Goal: Use online tool/utility: Utilize a website feature to perform a specific function

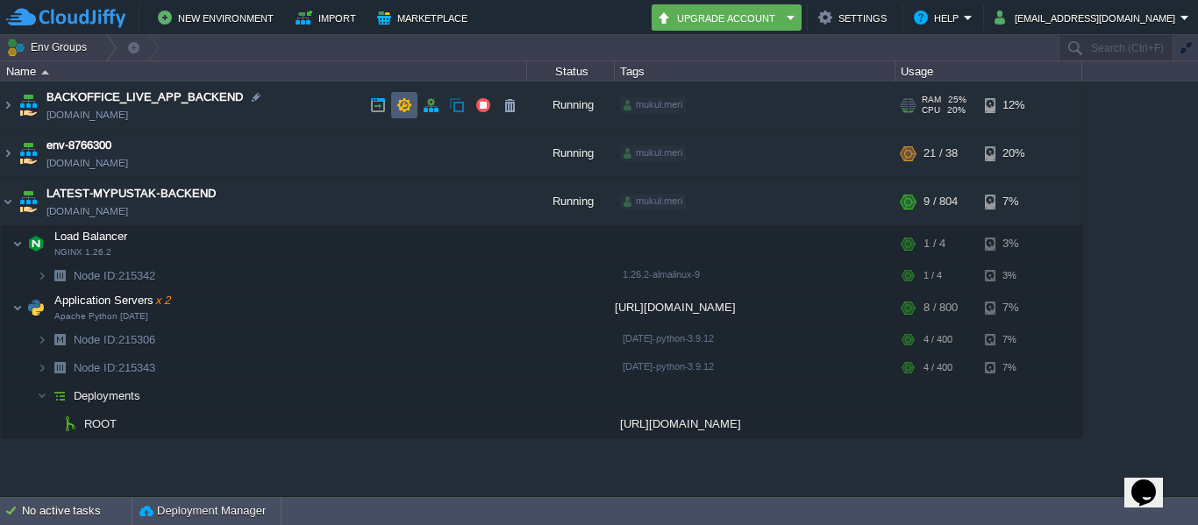
click at [415, 98] on td at bounding box center [404, 105] width 26 height 26
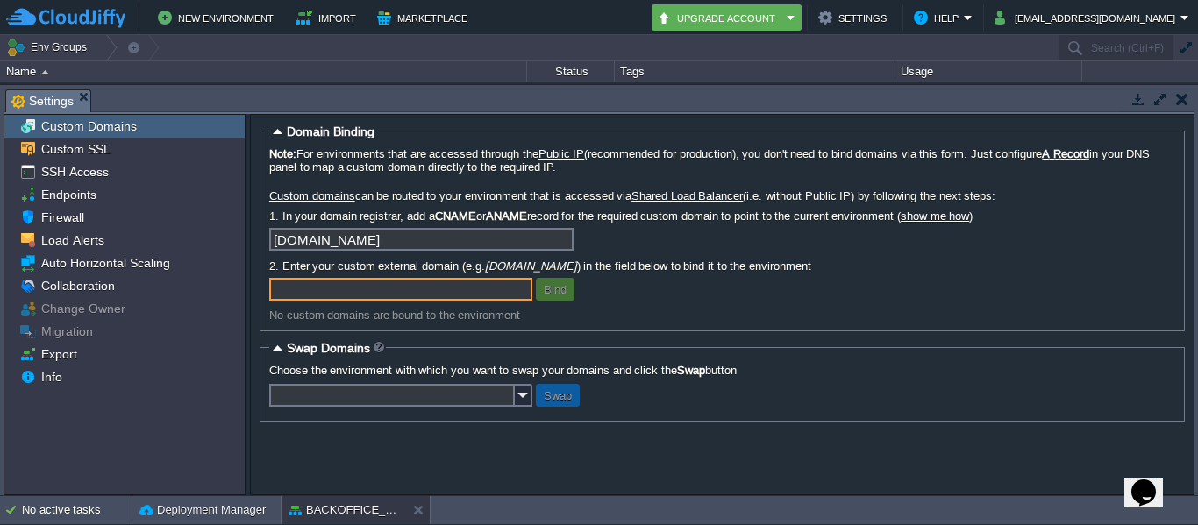
click at [1177, 90] on td at bounding box center [1181, 99] width 22 height 21
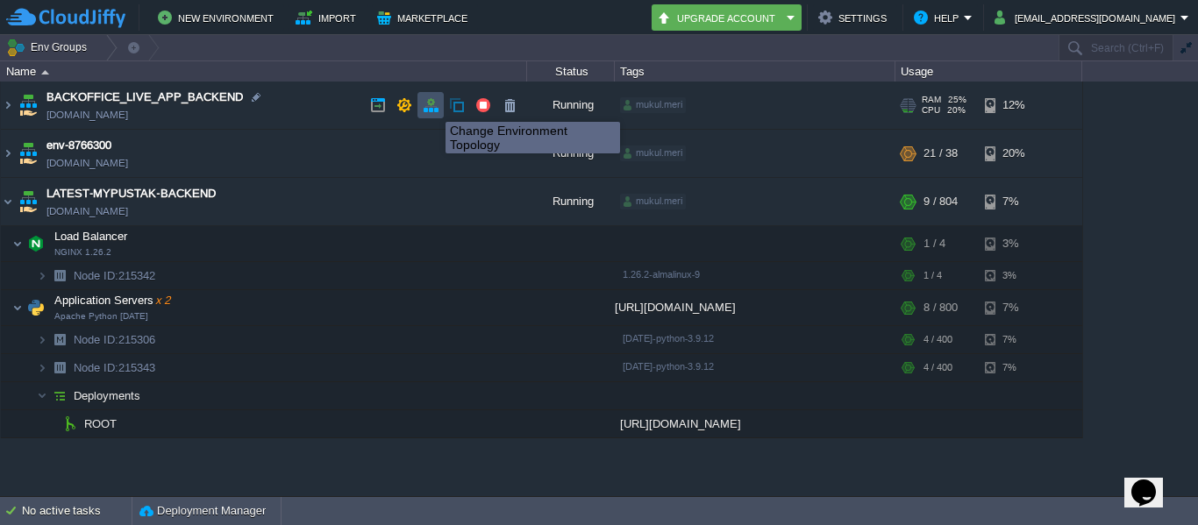
click at [432, 106] on button "button" at bounding box center [431, 105] width 16 height 16
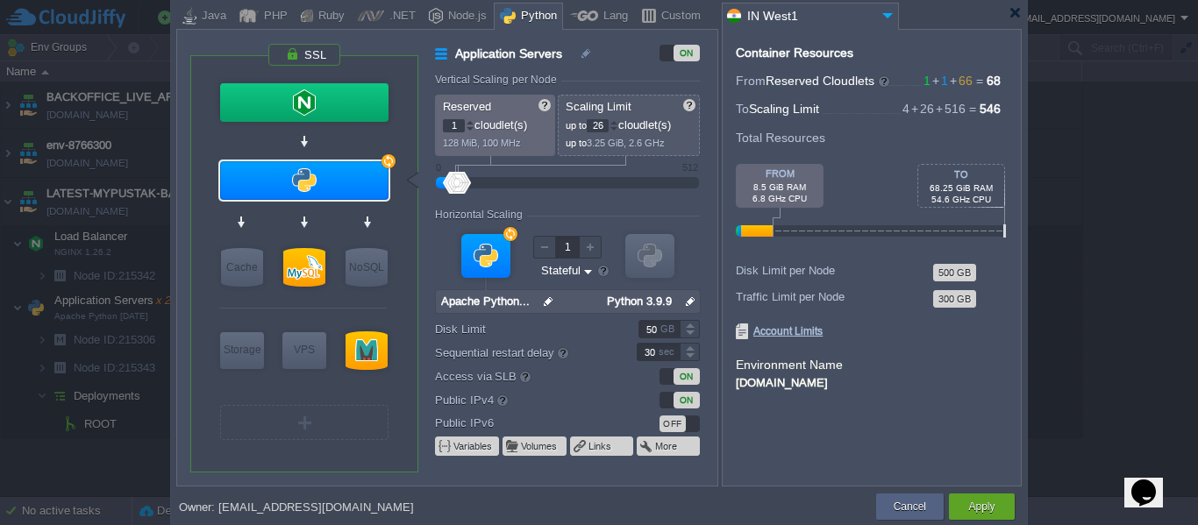
click at [473, 181] on div at bounding box center [567, 183] width 224 height 19
click at [473, 181] on div at bounding box center [472, 183] width 25 height 22
type input "48"
click at [482, 181] on div at bounding box center [482, 183] width 25 height 22
click at [311, 263] on div at bounding box center [304, 267] width 42 height 39
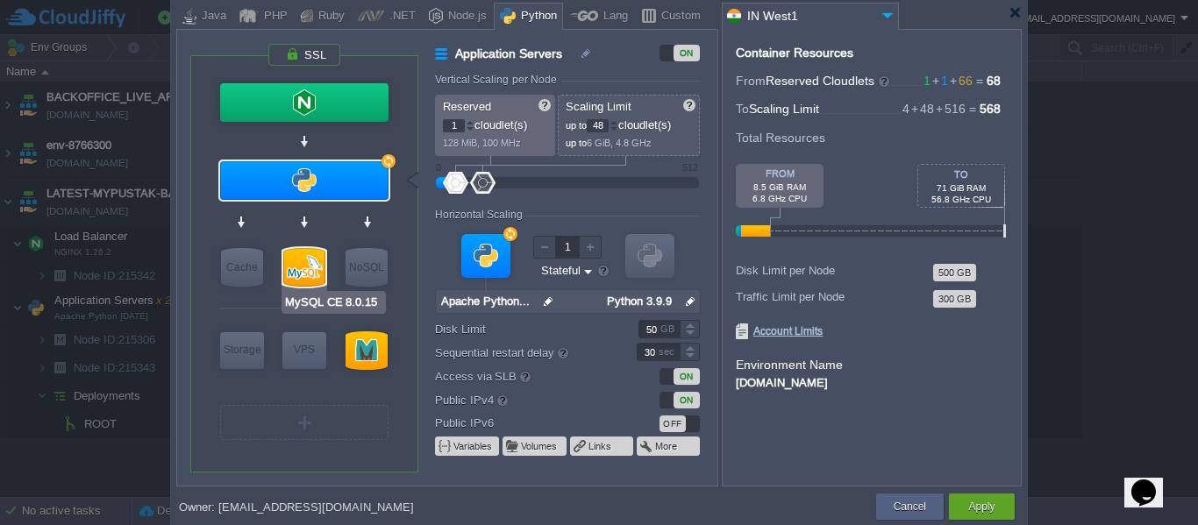
type input "SQL Databases"
type input "65"
type input "512"
type input "MySQL CE 8.0.15"
type input "null"
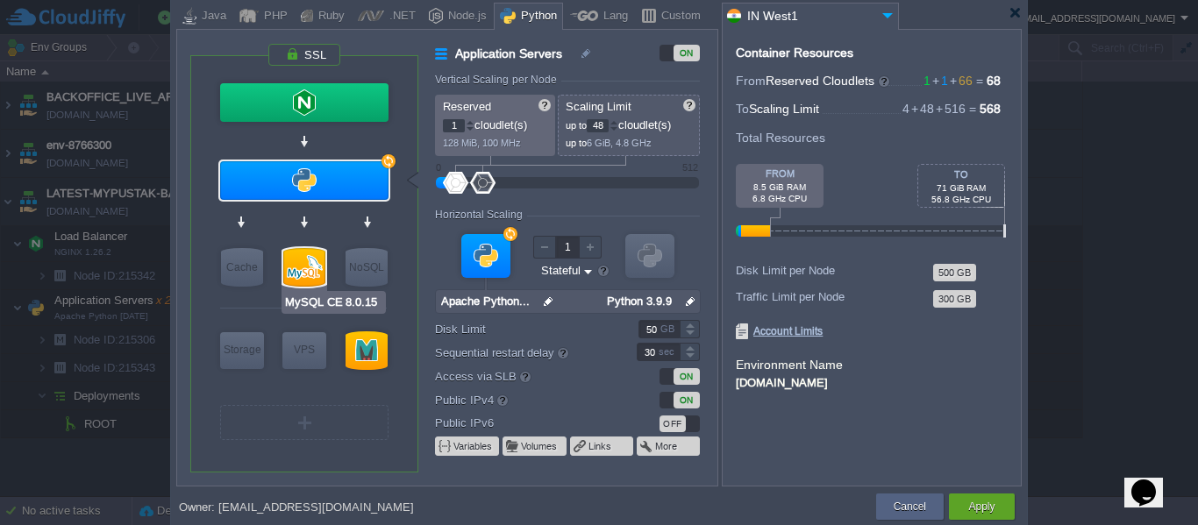
type input "8.0.15"
type input "Stateless"
type input "200"
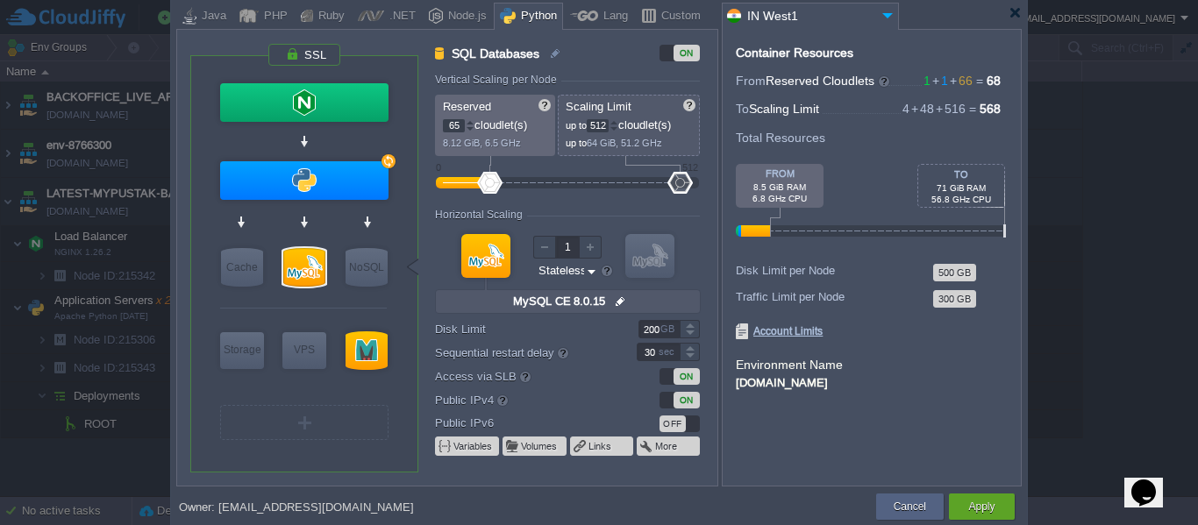
type input "512"
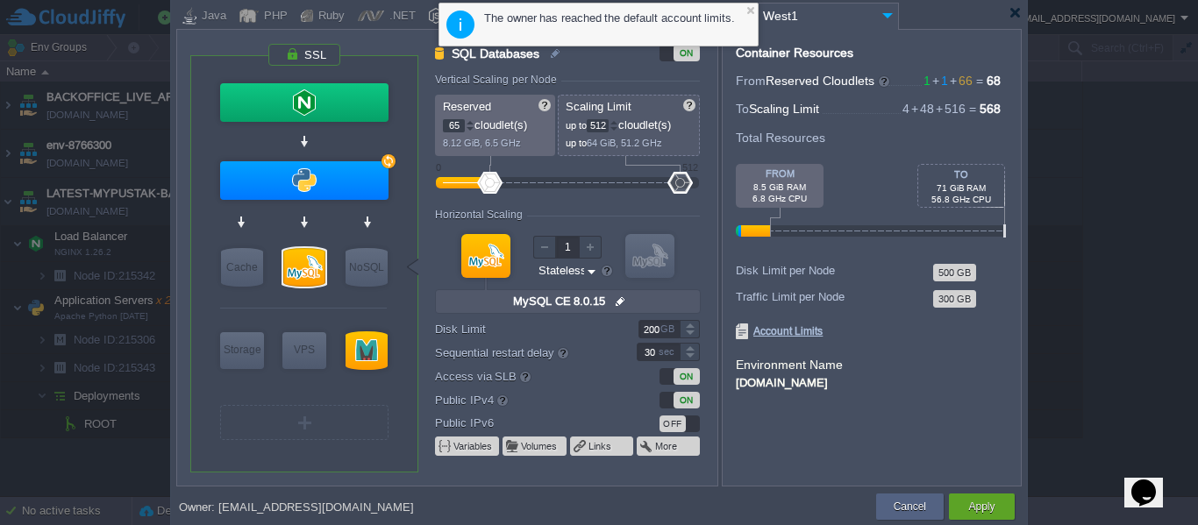
drag, startPoint x: 678, startPoint y: 181, endPoint x: 691, endPoint y: 182, distance: 13.2
click at [691, 182] on div at bounding box center [679, 183] width 25 height 22
click at [666, 18] on div "The owner has reached the default account limits." at bounding box center [616, 18] width 265 height 17
click at [785, 232] on div at bounding box center [1008, 230] width 544 height 11
drag, startPoint x: 766, startPoint y: 225, endPoint x: 793, endPoint y: 227, distance: 26.4
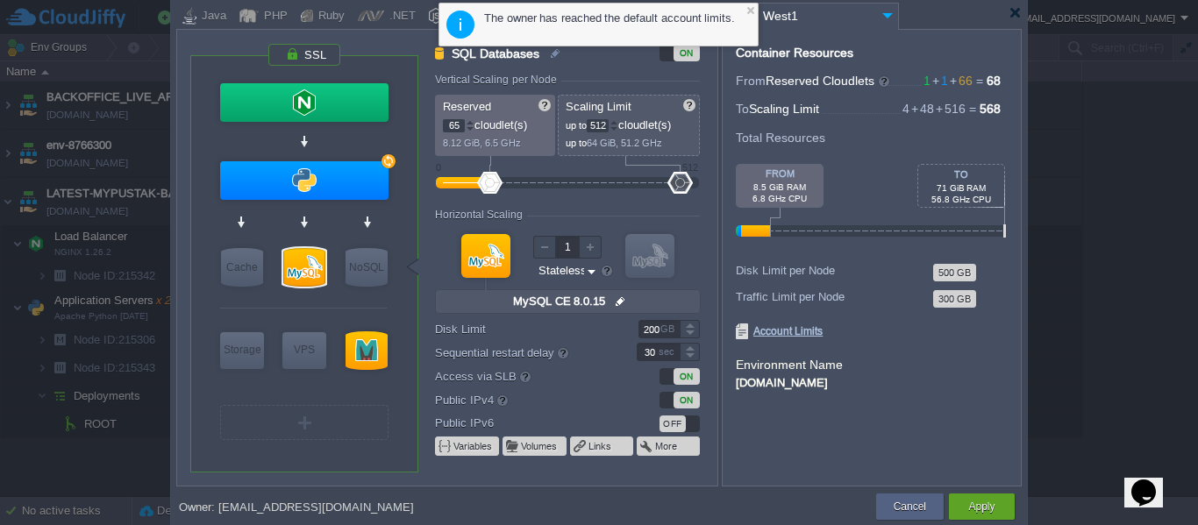
click at [793, 227] on div at bounding box center [1008, 230] width 544 height 11
drag, startPoint x: 785, startPoint y: 199, endPoint x: 810, endPoint y: 198, distance: 25.4
click at [810, 198] on div at bounding box center [780, 186] width 88 height 44
click at [995, 193] on div at bounding box center [961, 186] width 88 height 44
click at [791, 331] on span "Account Limits" at bounding box center [779, 332] width 87 height 16
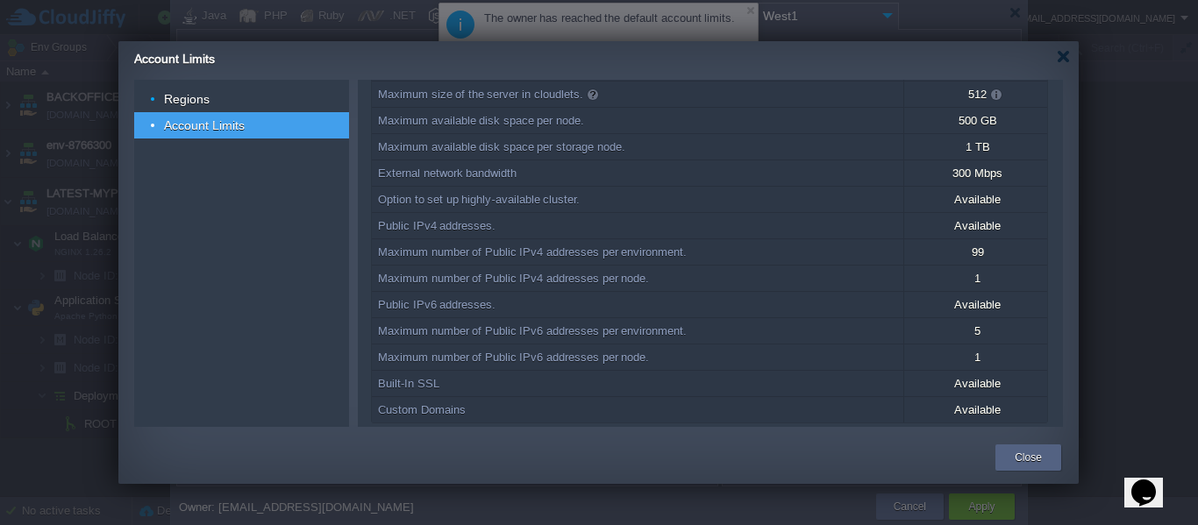
scroll to position [135, 0]
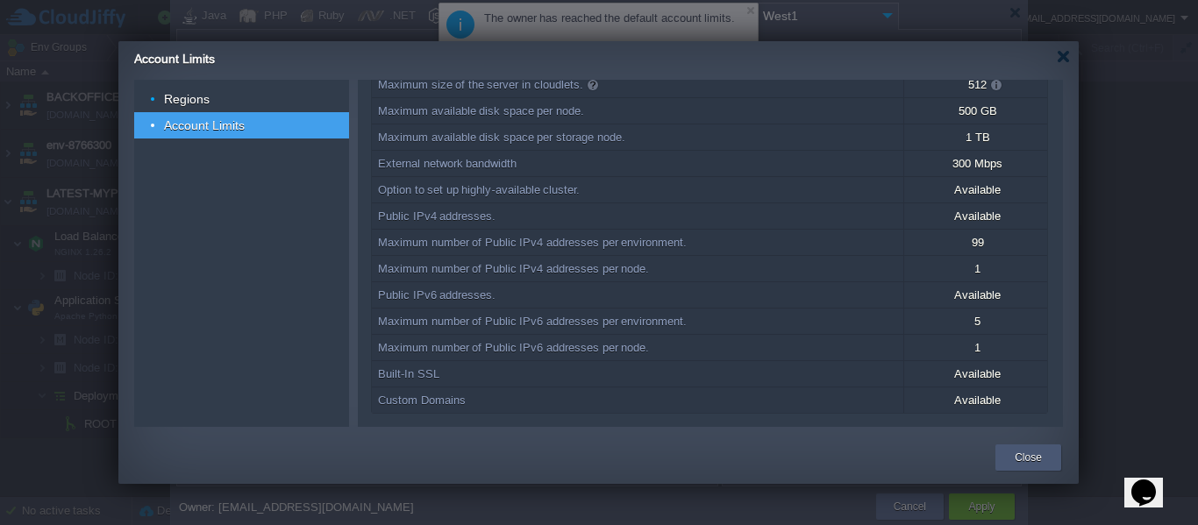
click at [1009, 451] on div "Close" at bounding box center [1027, 457] width 39 height 26
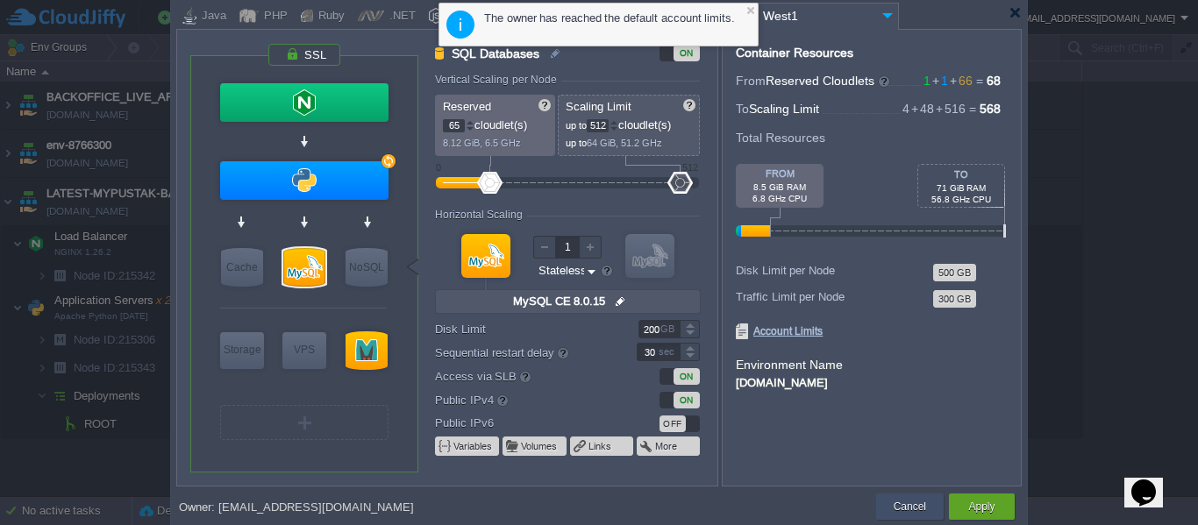
click at [905, 500] on button "Cancel" at bounding box center [909, 507] width 32 height 18
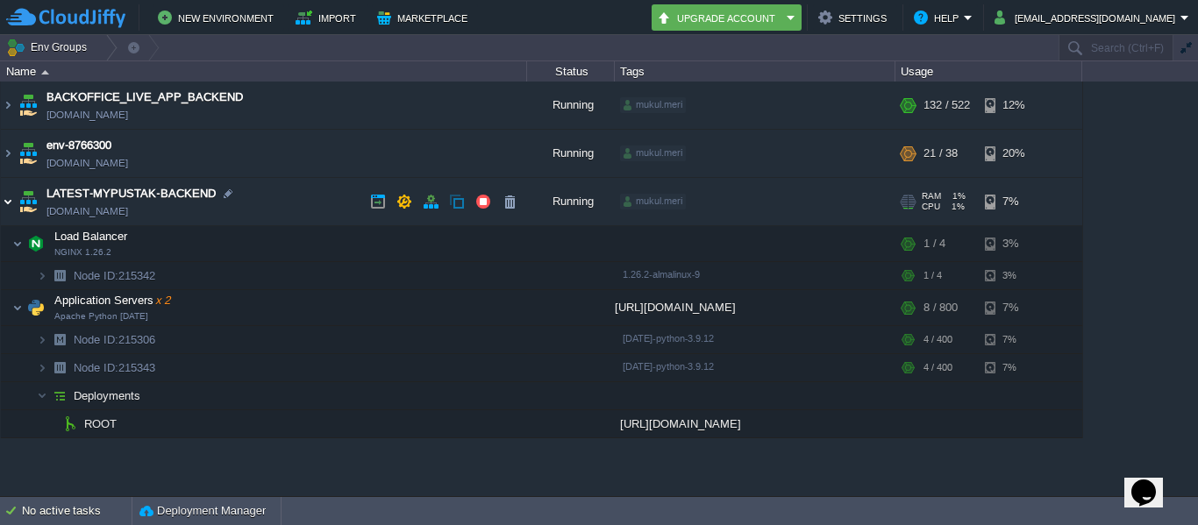
click at [11, 206] on img at bounding box center [8, 201] width 14 height 47
